Goal: Task Accomplishment & Management: Use online tool/utility

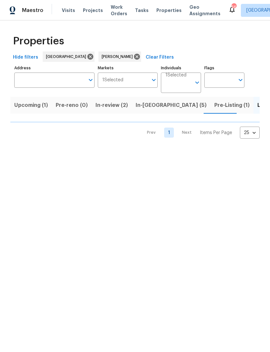
scroll to position [0, 9]
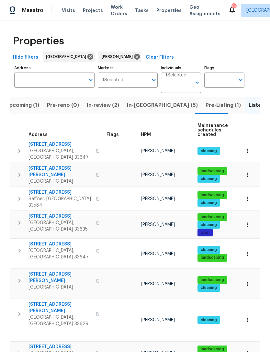
click at [35, 145] on span "9481 Highland Oak Dr Unit 703" at bounding box center [60, 144] width 63 height 6
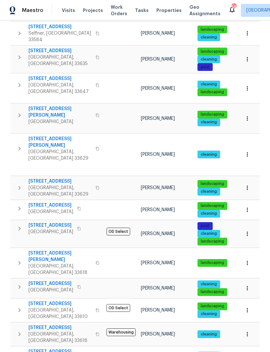
scroll to position [165, 0]
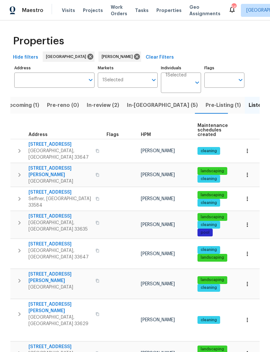
scroll to position [0, 0]
click at [134, 105] on span "In-reno (5)" at bounding box center [162, 105] width 71 height 9
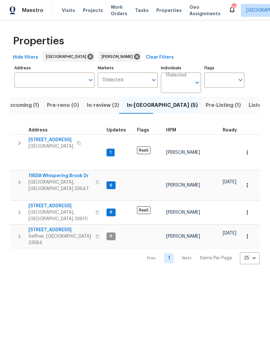
click at [42, 227] on span "2905 Forestwood Dr" at bounding box center [60, 230] width 63 height 6
click at [248, 233] on icon "button" at bounding box center [247, 236] width 6 height 6
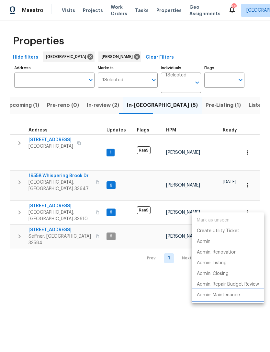
click at [203, 295] on p "Admin: Maintenance" at bounding box center [218, 295] width 43 height 7
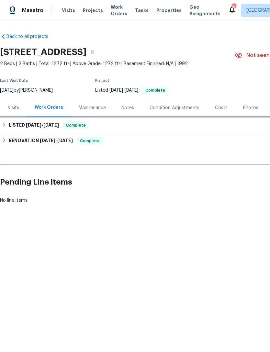
click at [15, 126] on h6 "LISTED 2/6/25 - 2/7/25" at bounding box center [34, 126] width 50 height 8
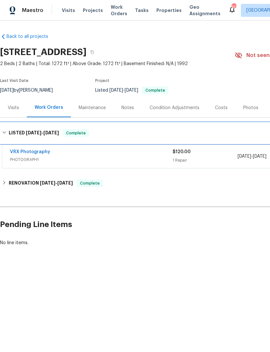
click at [16, 128] on div "LISTED 2/6/25 - 2/7/25 Complete" at bounding box center [183, 133] width 366 height 21
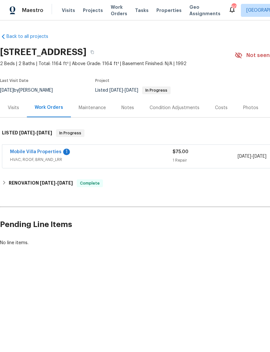
click at [54, 152] on link "Mobile Villa Properties" at bounding box center [36, 152] width 52 height 5
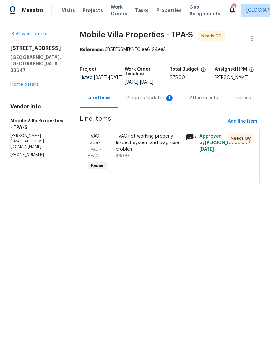
click at [142, 147] on div "HVAC not working properly. Inspect system and diagnose problem." at bounding box center [149, 142] width 66 height 19
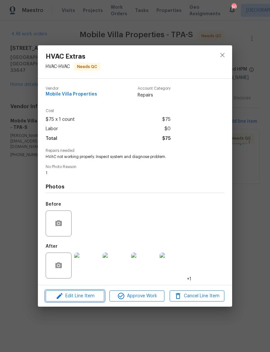
click at [91, 298] on span "Edit Line Item" at bounding box center [75, 296] width 55 height 8
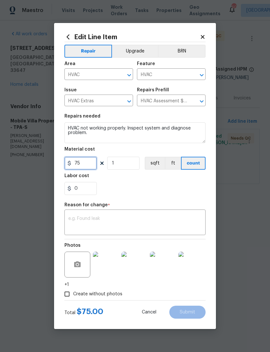
click at [96, 161] on input "75" at bounding box center [80, 163] width 32 height 13
click at [94, 227] on div "x ​" at bounding box center [134, 223] width 141 height 24
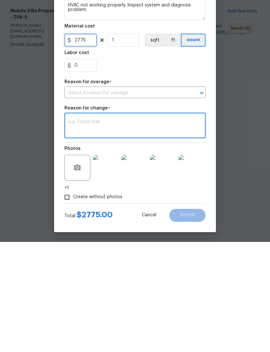
click at [86, 144] on input "2775" at bounding box center [80, 150] width 32 height 13
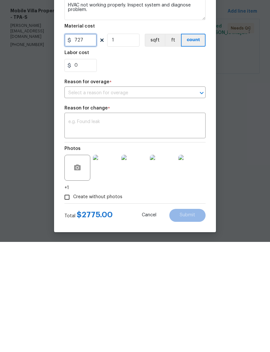
type input "727"
click at [92, 230] on textarea at bounding box center [134, 237] width 133 height 14
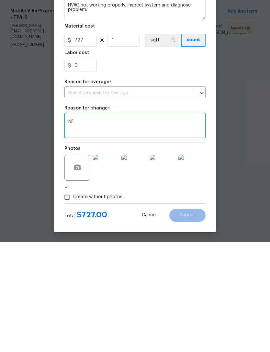
type textarea "N"
click at [196, 200] on icon "Clear" at bounding box center [193, 203] width 6 height 6
type textarea "new thermostat, new contractor fuse, line flushed and pitch correction to drain…"
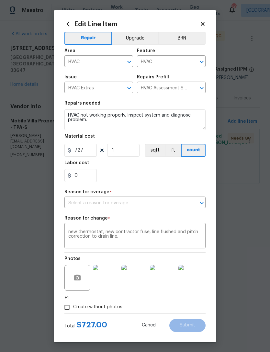
click at [87, 205] on input "text" at bounding box center [125, 203] width 123 height 10
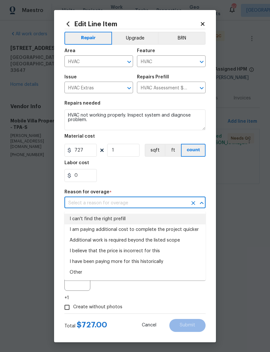
click at [172, 224] on li "I can't find the right prefill" at bounding box center [134, 219] width 141 height 11
type input "I can't find the right prefill"
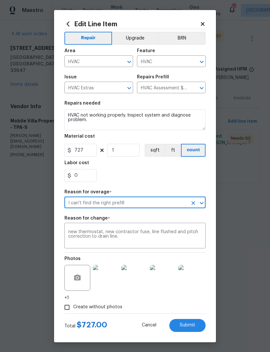
click at [177, 180] on div "0" at bounding box center [134, 175] width 141 height 13
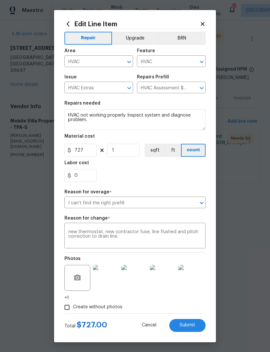
click at [196, 325] on button "Submit" at bounding box center [187, 325] width 36 height 13
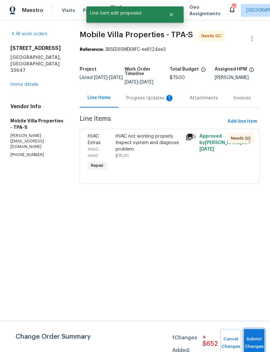
click at [256, 336] on button "Submit Changes" at bounding box center [254, 343] width 21 height 28
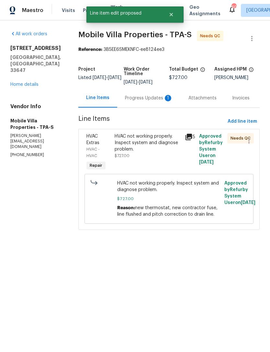
click at [151, 102] on div "Progress Updates 1" at bounding box center [149, 97] width 64 height 19
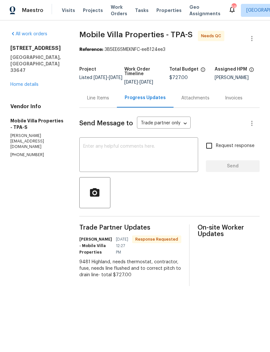
click at [98, 95] on div "Line Items" at bounding box center [98, 97] width 38 height 19
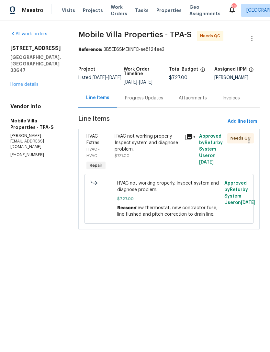
click at [158, 155] on div "HVAC not working properly. Inspect system and diagnose problem. $727.00" at bounding box center [148, 146] width 67 height 26
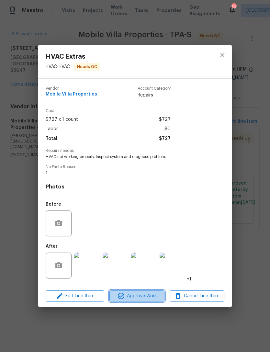
click at [122, 295] on icon "button" at bounding box center [121, 296] width 8 height 8
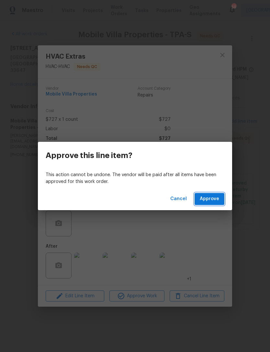
click at [215, 205] on button "Approve" at bounding box center [210, 199] width 30 height 12
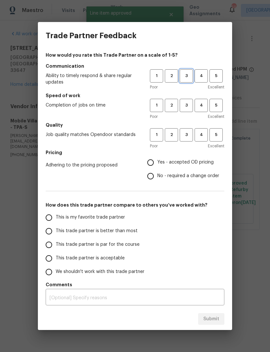
click at [187, 73] on span "3" at bounding box center [186, 75] width 12 height 7
click at [186, 101] on button "3" at bounding box center [186, 105] width 13 height 13
click at [191, 141] on button "3" at bounding box center [186, 134] width 13 height 13
click at [52, 244] on input "This trade partner is par for the course" at bounding box center [49, 245] width 14 height 14
radio input "true"
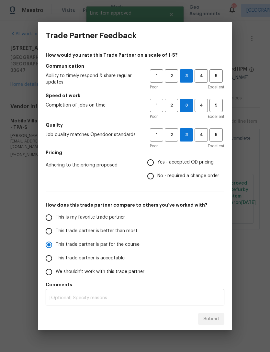
click at [151, 157] on input "Yes - accepted OD pricing" at bounding box center [151, 163] width 14 height 14
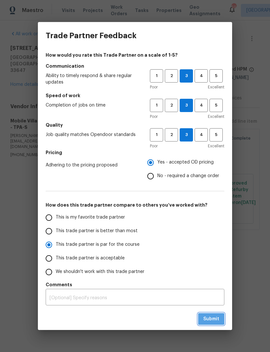
click at [219, 318] on button "Submit" at bounding box center [211, 319] width 26 height 12
radio input "false"
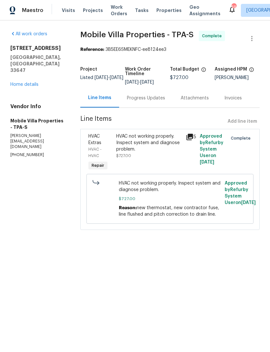
click at [13, 2] on div "Maestro Visits Projects Work Orders Tasks Properties Geo Assignments 59 Tampa B…" at bounding box center [135, 10] width 270 height 20
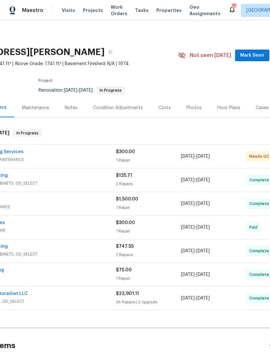
scroll to position [0, 58]
